Goal: Task Accomplishment & Management: Complete application form

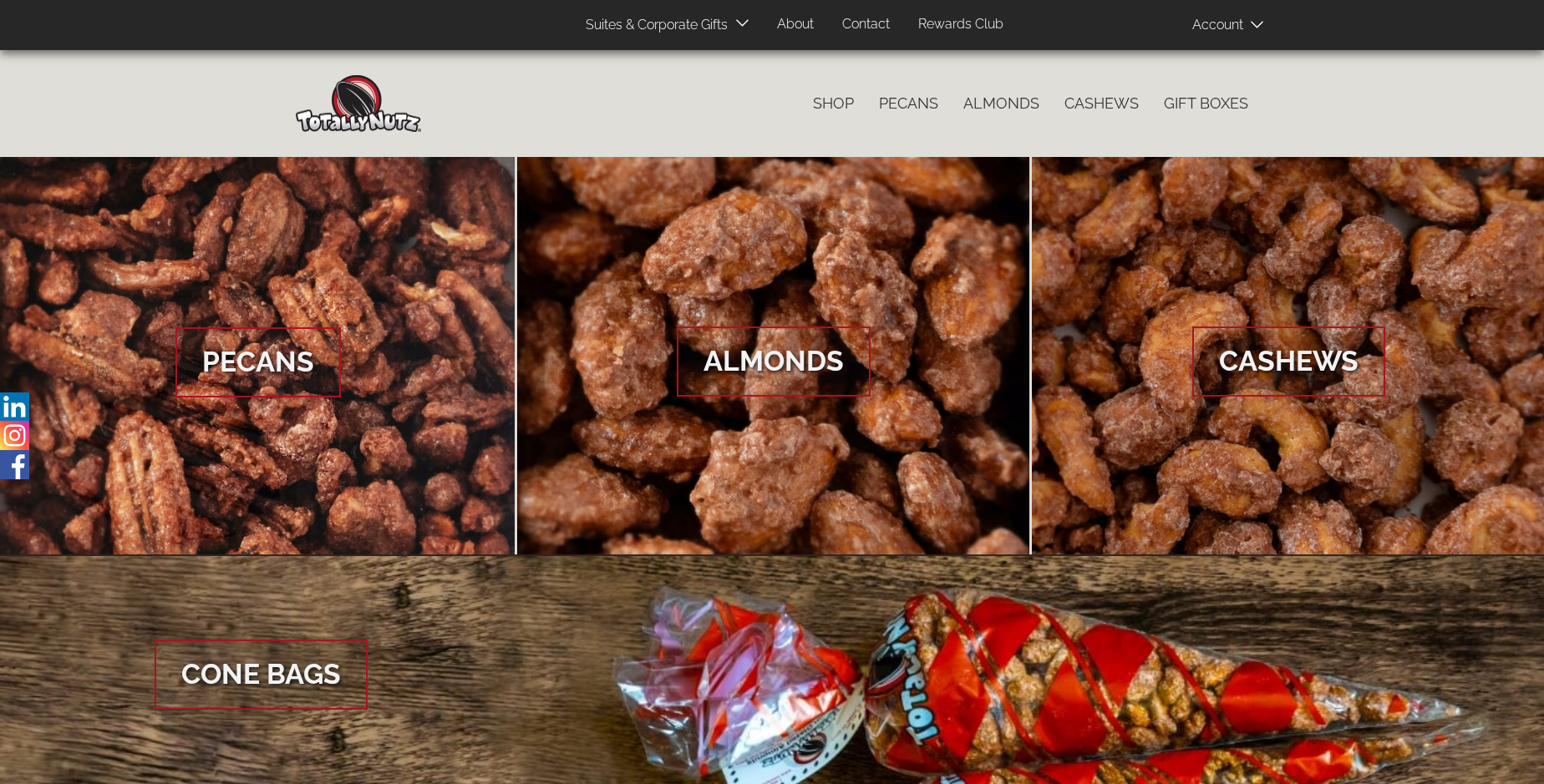
scroll to position [2497, 0]
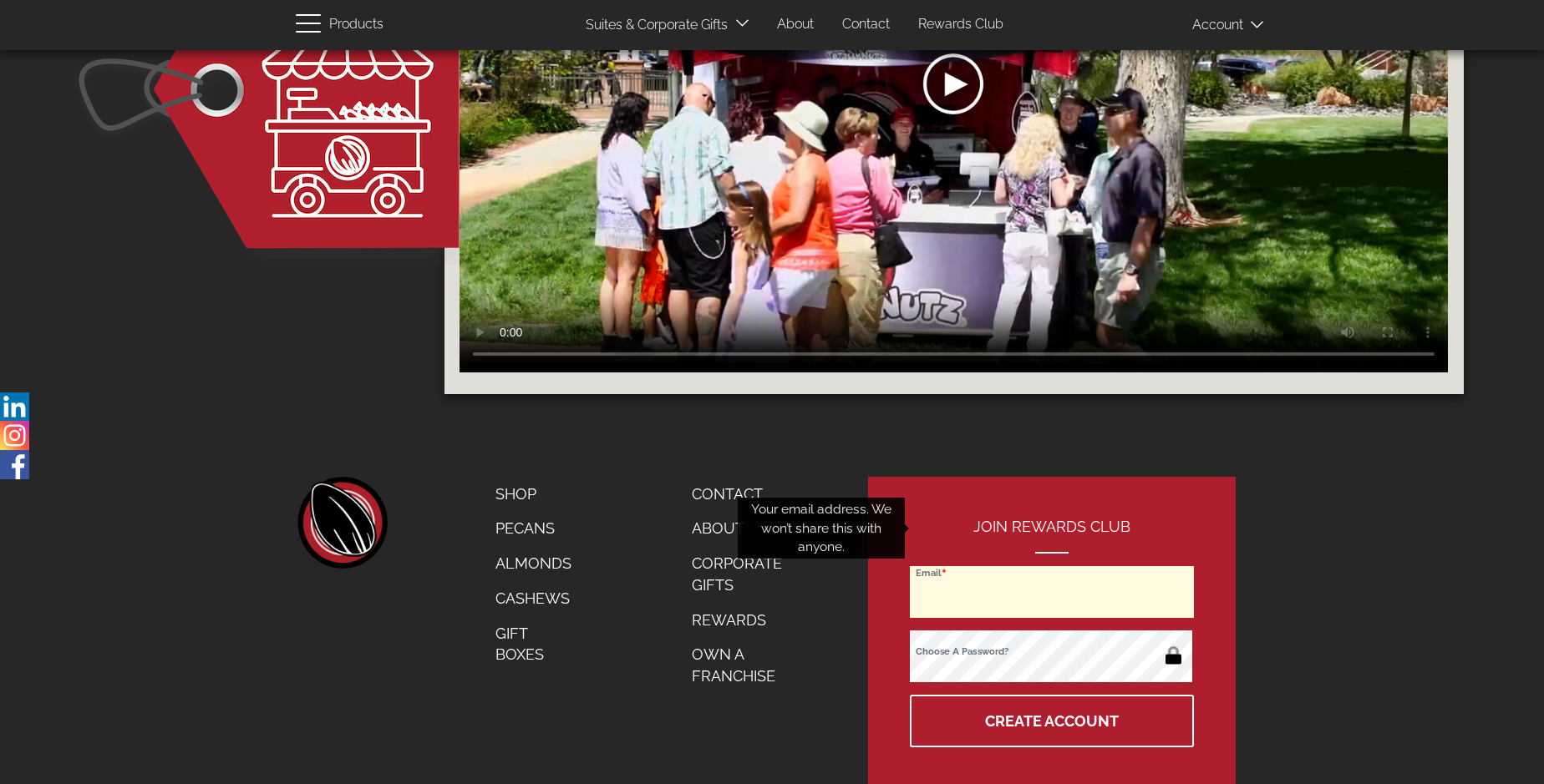
click at [1053, 566] on input "Email" at bounding box center [1052, 592] width 284 height 51
type input "[EMAIL_ADDRESS][DOMAIN_NAME]"
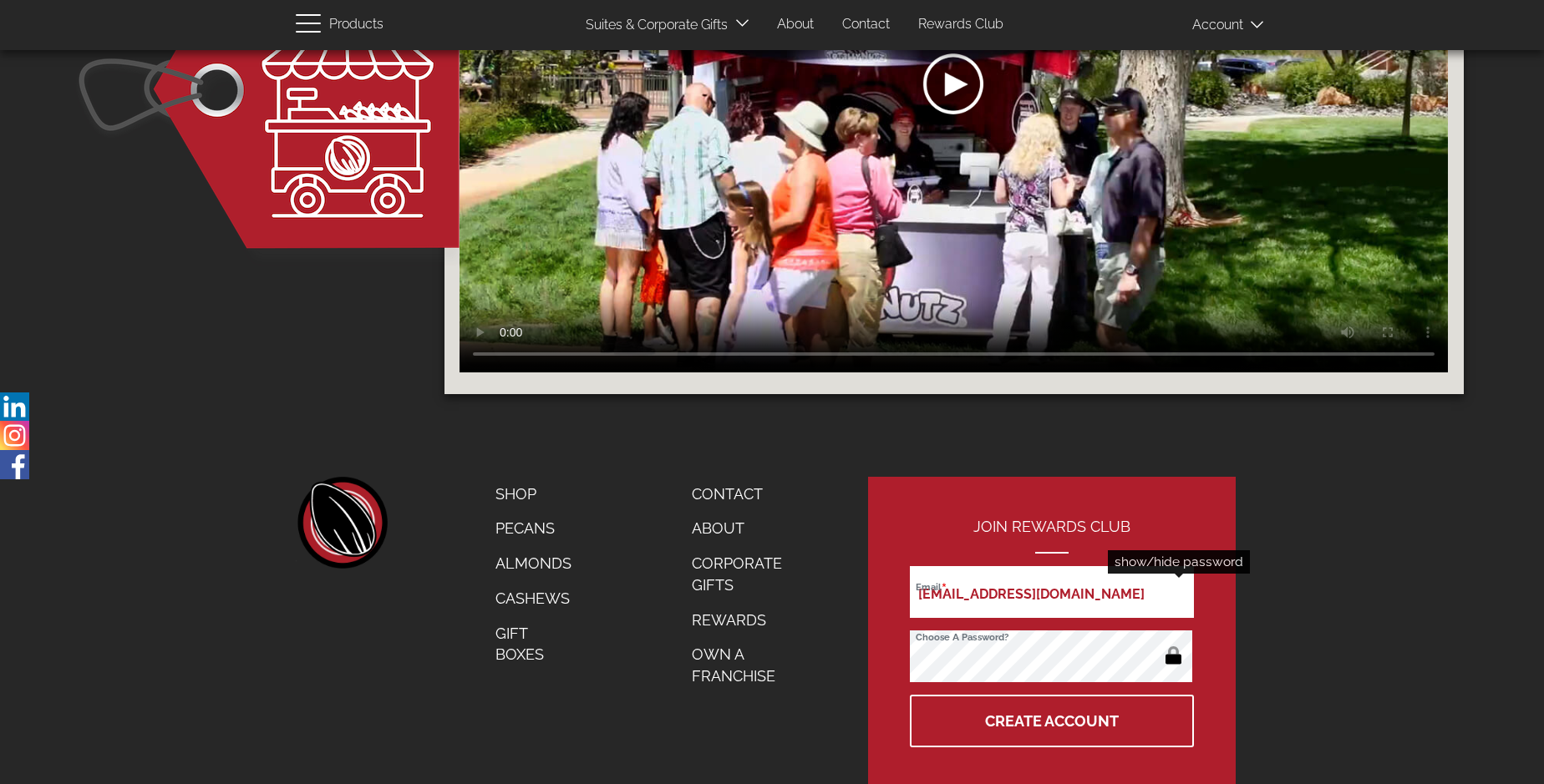
click at [1173, 643] on button "button" at bounding box center [1173, 656] width 33 height 27
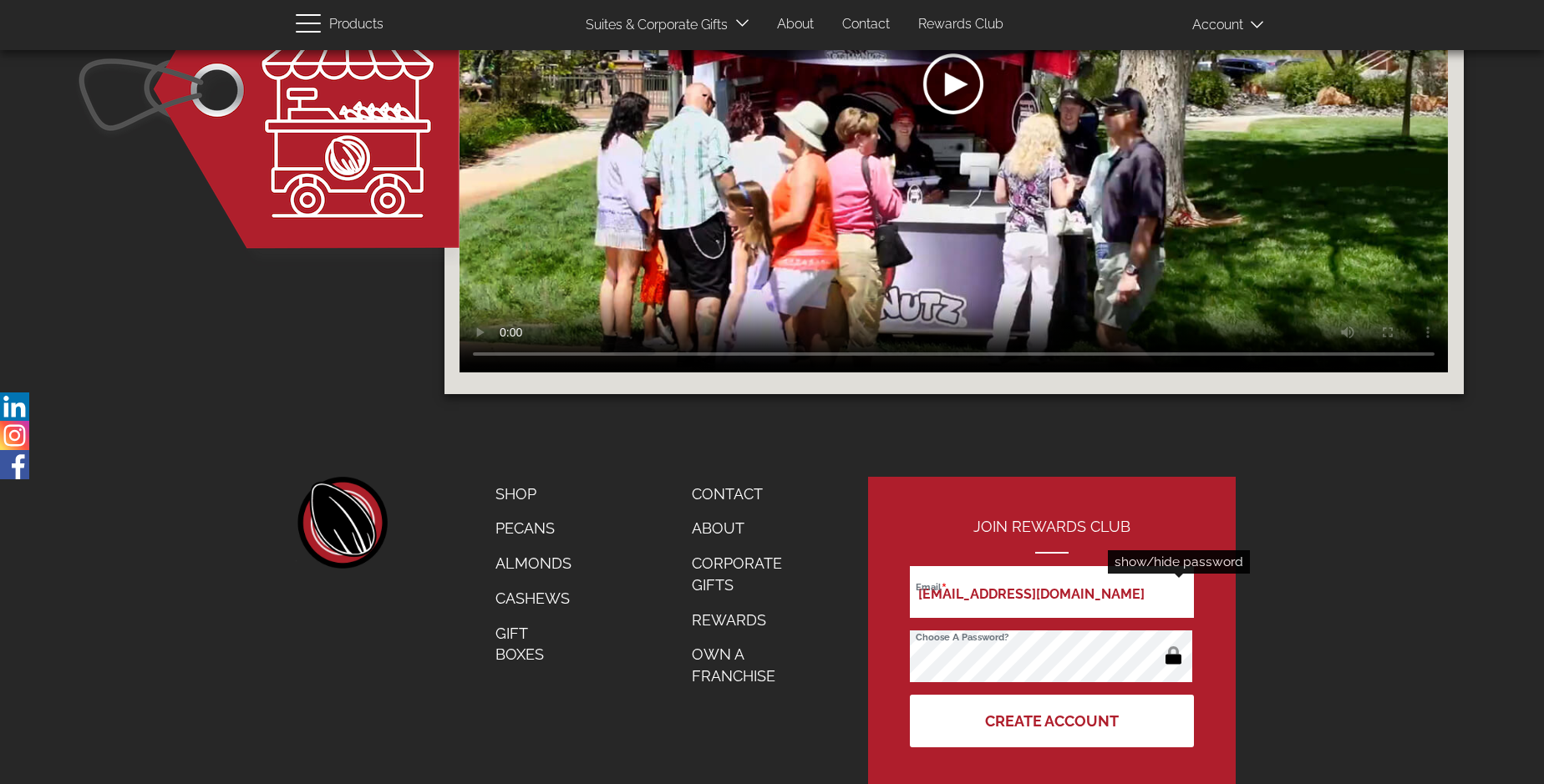
click at [1053, 695] on button "Create Account" at bounding box center [1052, 721] width 284 height 52
